Goal: Information Seeking & Learning: Learn about a topic

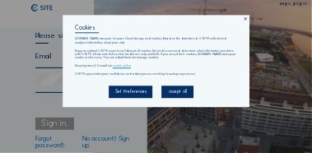
type input "[PERSON_NAME][EMAIL_ADDRESS][PERSON_NAME][DOMAIN_NAME]"
click at [180, 94] on div "Accept All" at bounding box center [178, 92] width 32 height 12
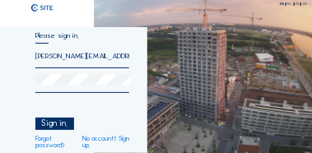
click at [58, 122] on div "Sign in." at bounding box center [54, 124] width 39 height 12
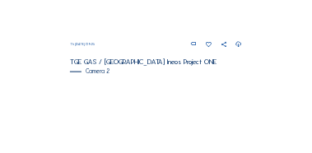
scroll to position [280, 0]
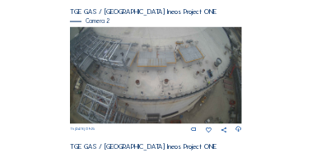
click at [54, 58] on div "Feed Photo Show Map Search Fullscreen TGE GAS / [GEOGRAPHIC_DATA] Ineos Project…" at bounding box center [156, 132] width 234 height 651
click at [98, 69] on img at bounding box center [156, 75] width 173 height 97
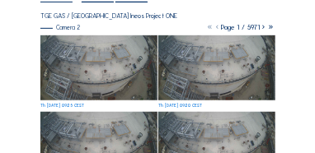
scroll to position [82, 0]
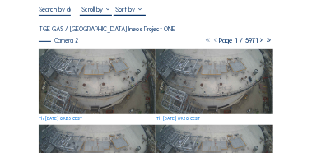
click at [62, 77] on img at bounding box center [97, 81] width 116 height 65
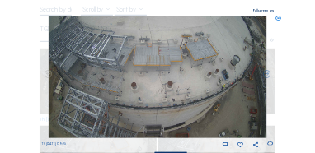
click at [271, 10] on icon at bounding box center [271, 12] width 3 height 4
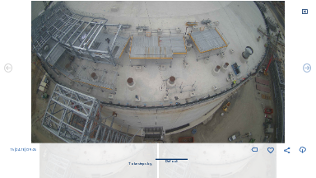
click at [110, 126] on img at bounding box center [157, 72] width 253 height 143
click at [305, 12] on icon at bounding box center [305, 11] width 7 height 7
